Goal: Navigation & Orientation: Find specific page/section

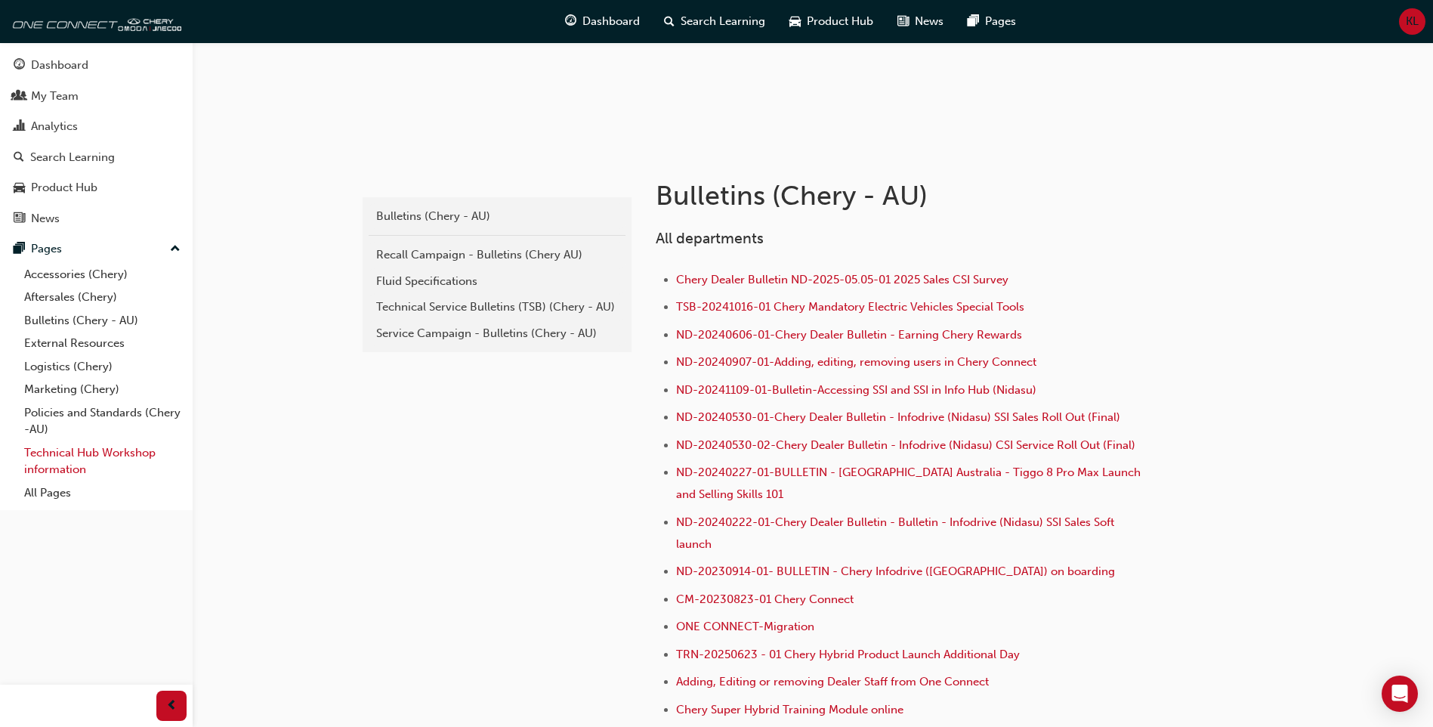
scroll to position [151, 0]
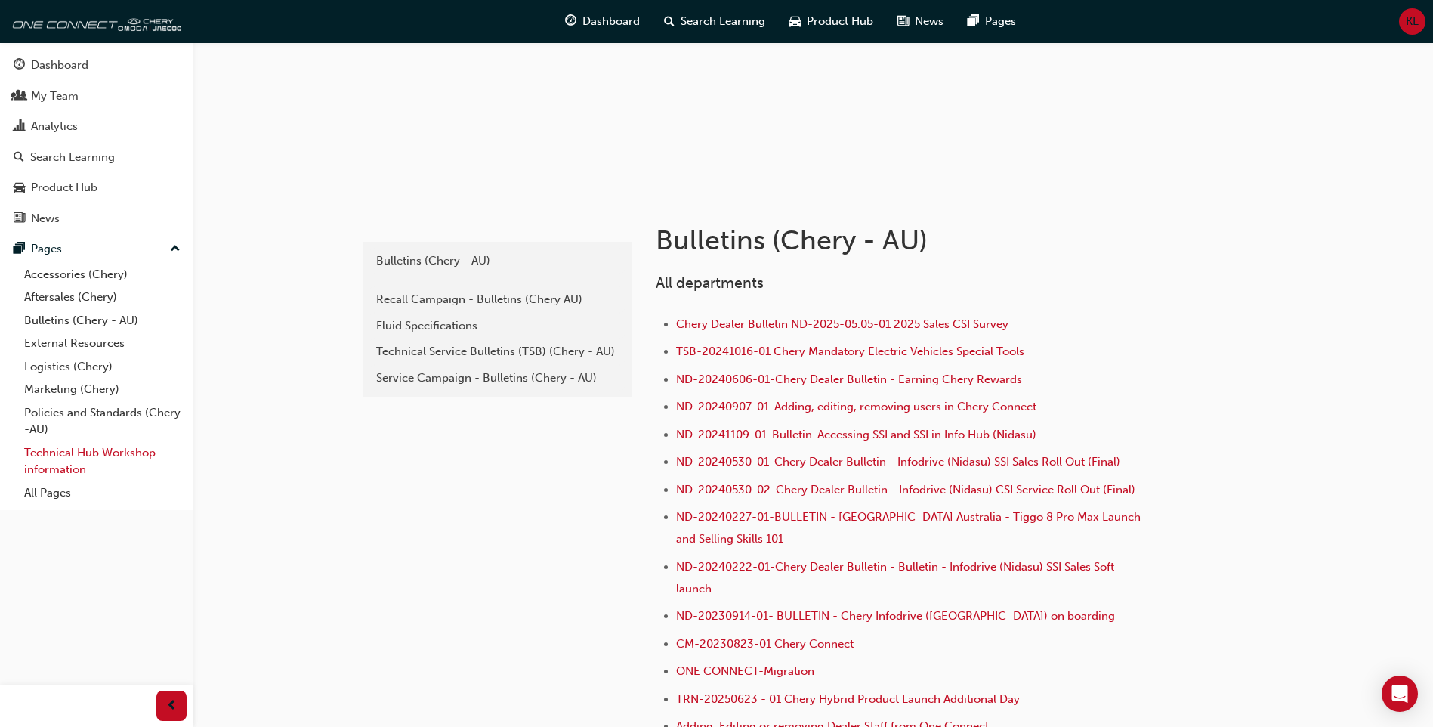
click at [101, 450] on link "Technical Hub Workshop information" at bounding box center [102, 461] width 168 height 40
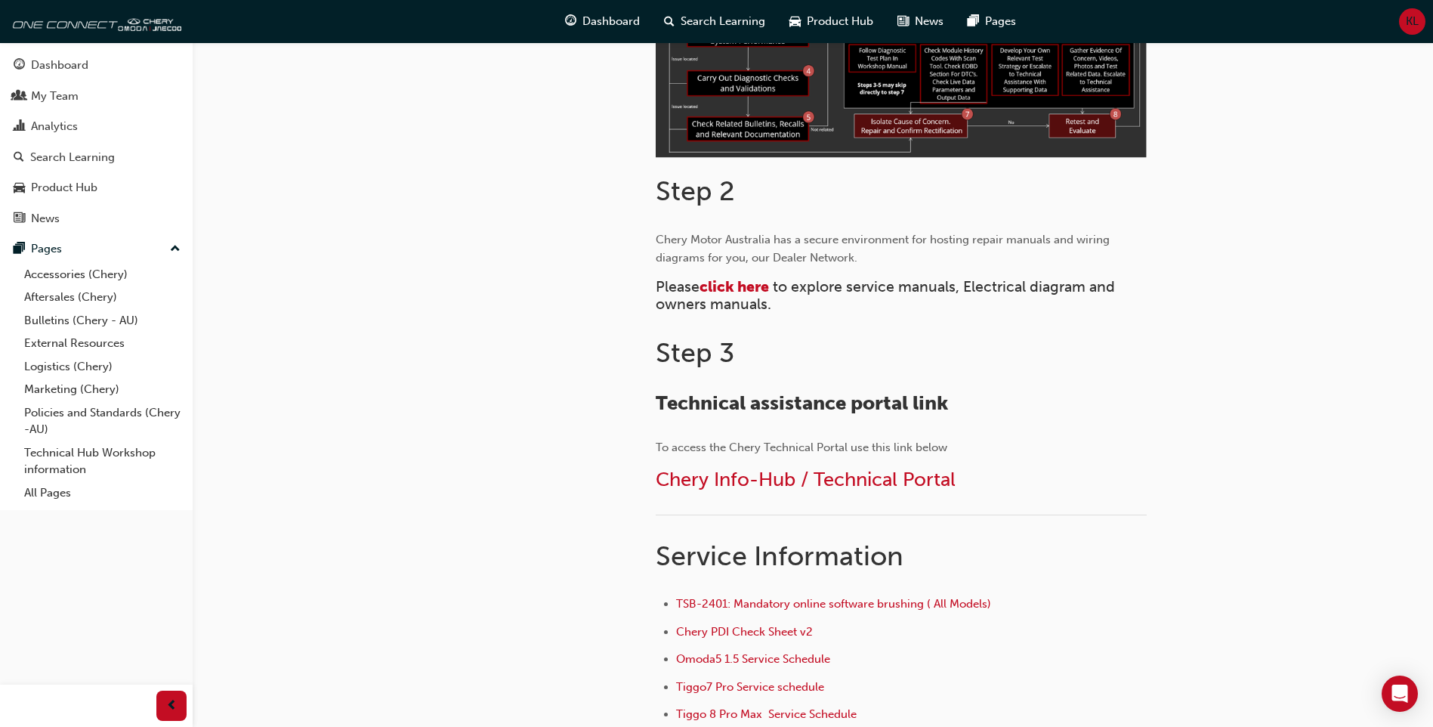
scroll to position [571, 0]
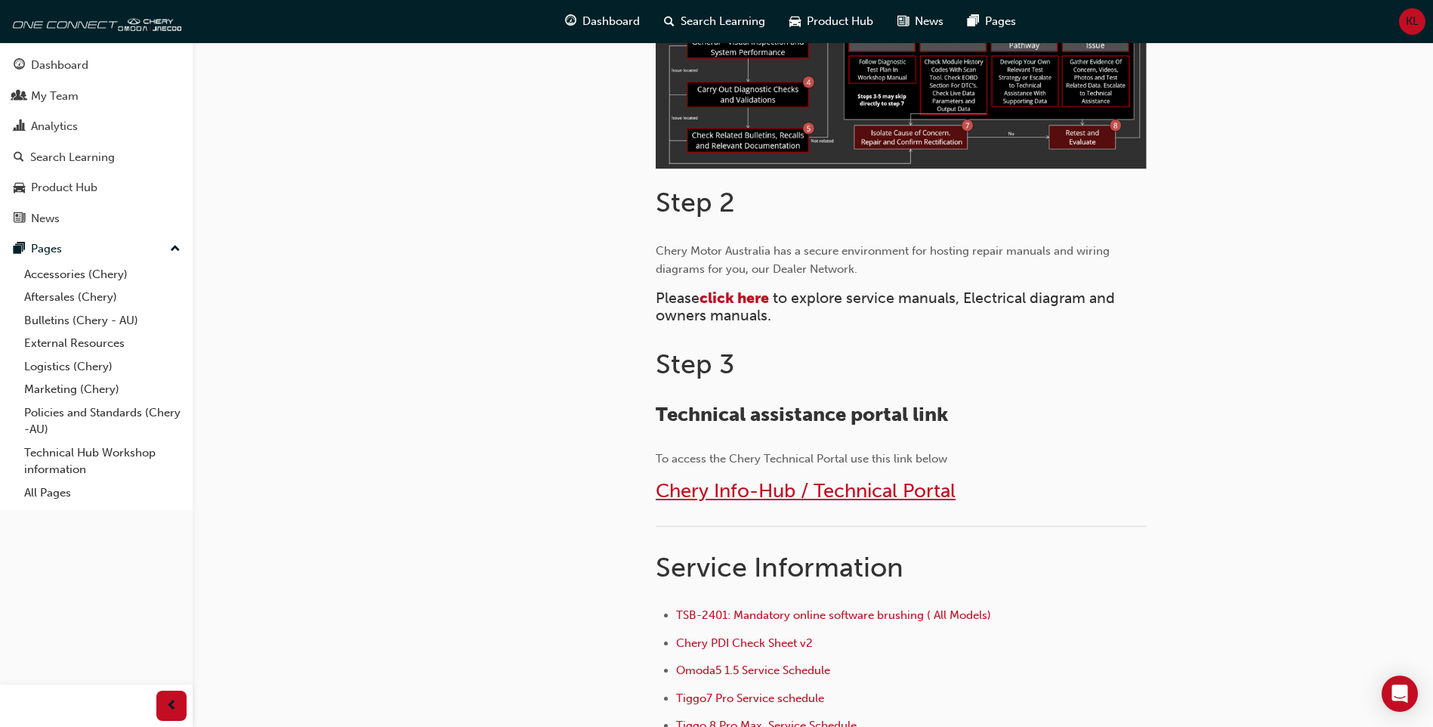
click at [787, 486] on span "Chery Info-Hub / Technical Portal" at bounding box center [806, 490] width 300 height 23
